Goal: Transaction & Acquisition: Obtain resource

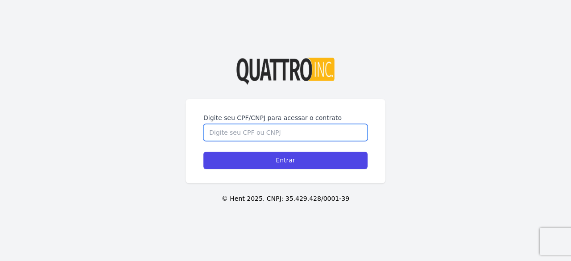
click at [289, 130] on input "Digite seu CPF/CNPJ para acessar o contrato" at bounding box center [285, 132] width 164 height 17
type input "42670415806"
click at [203, 152] on input "Entrar" at bounding box center [285, 160] width 164 height 17
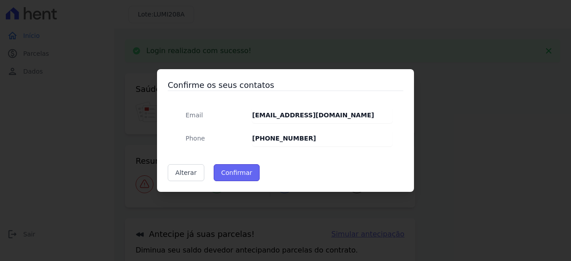
click at [231, 173] on button "Confirmar" at bounding box center [237, 172] width 46 height 17
type input "Contatos confirmados com sucesso."
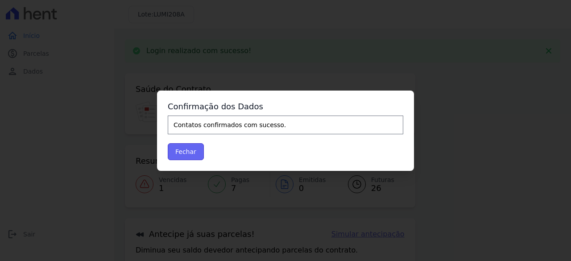
click at [191, 151] on button "Fechar" at bounding box center [186, 151] width 36 height 17
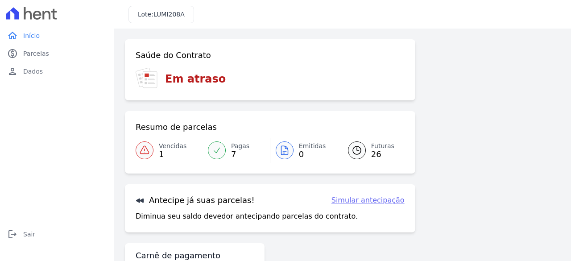
click at [169, 149] on span "Vencidas" at bounding box center [173, 145] width 28 height 9
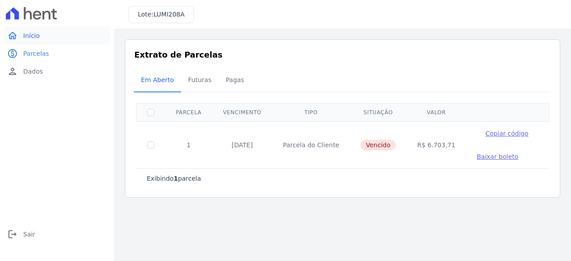
click at [27, 38] on span "Início" at bounding box center [31, 35] width 17 height 9
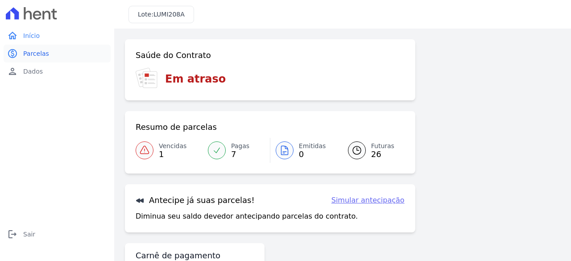
click at [33, 58] on link "paid Parcelas" at bounding box center [57, 54] width 107 height 18
click at [165, 148] on span "Vencidas" at bounding box center [173, 145] width 28 height 9
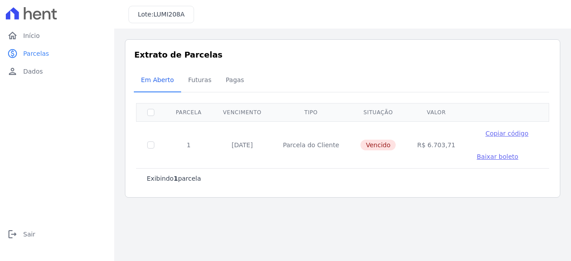
click at [479, 157] on span "Baixar boleto" at bounding box center [497, 156] width 41 height 7
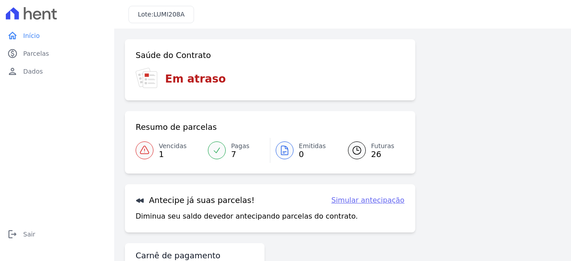
click at [162, 152] on span "1" at bounding box center [173, 154] width 28 height 7
click at [149, 143] on div at bounding box center [145, 150] width 18 height 18
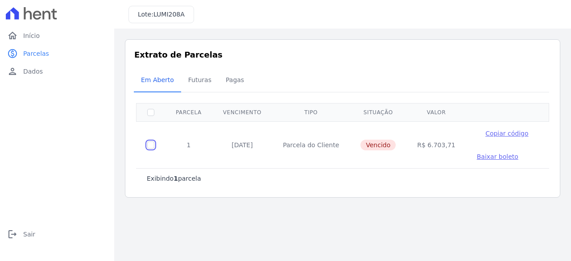
click at [150, 142] on input "checkbox" at bounding box center [150, 144] width 7 height 7
checkbox input "true"
click at [477, 157] on span "Baixar boleto" at bounding box center [497, 156] width 41 height 7
click at [481, 159] on span "Baixar boleto" at bounding box center [497, 156] width 41 height 7
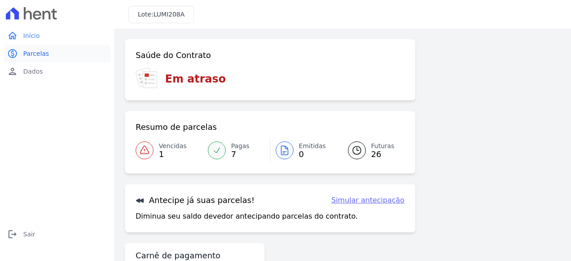
click at [28, 56] on span "Parcelas" at bounding box center [36, 53] width 26 height 9
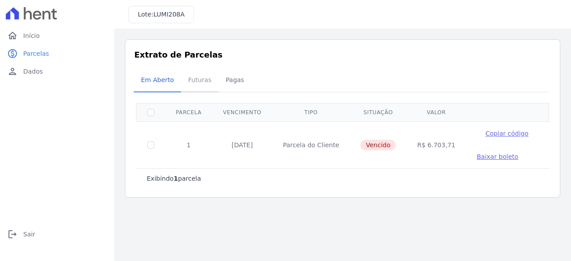
click at [202, 77] on span "Futuras" at bounding box center [200, 80] width 34 height 18
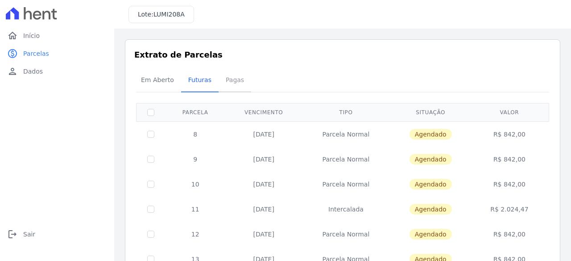
click at [229, 80] on span "Pagas" at bounding box center [234, 80] width 29 height 18
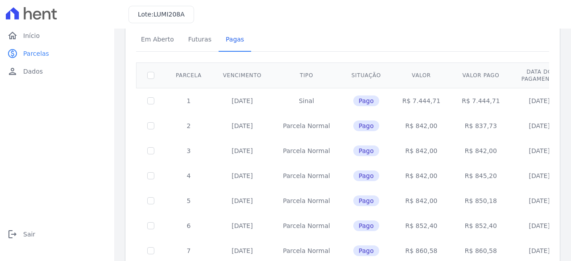
scroll to position [82, 0]
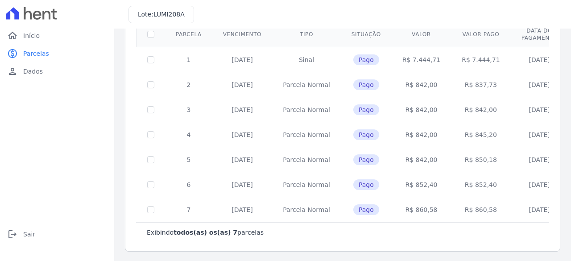
drag, startPoint x: 295, startPoint y: 57, endPoint x: 326, endPoint y: 58, distance: 31.7
click at [326, 58] on td "Sinal" at bounding box center [306, 59] width 69 height 25
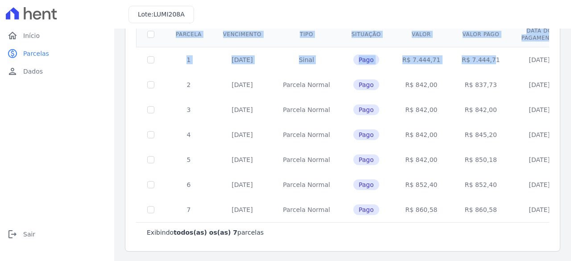
drag, startPoint x: 452, startPoint y: 58, endPoint x: 562, endPoint y: 60, distance: 109.8
click at [562, 60] on div "Listagem de parcelas Baixar PDF Extrato de Parcelas Em Aberto Futuras Pagas 0 s…" at bounding box center [342, 104] width 457 height 315
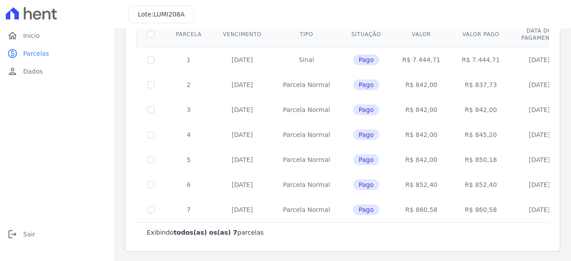
click at [550, 56] on div "Extrato de Parcelas Em Aberto Futuras Pagas 0 selecionada(s) Exibindo todos(as)…" at bounding box center [342, 105] width 435 height 294
